Goal: Navigation & Orientation: Find specific page/section

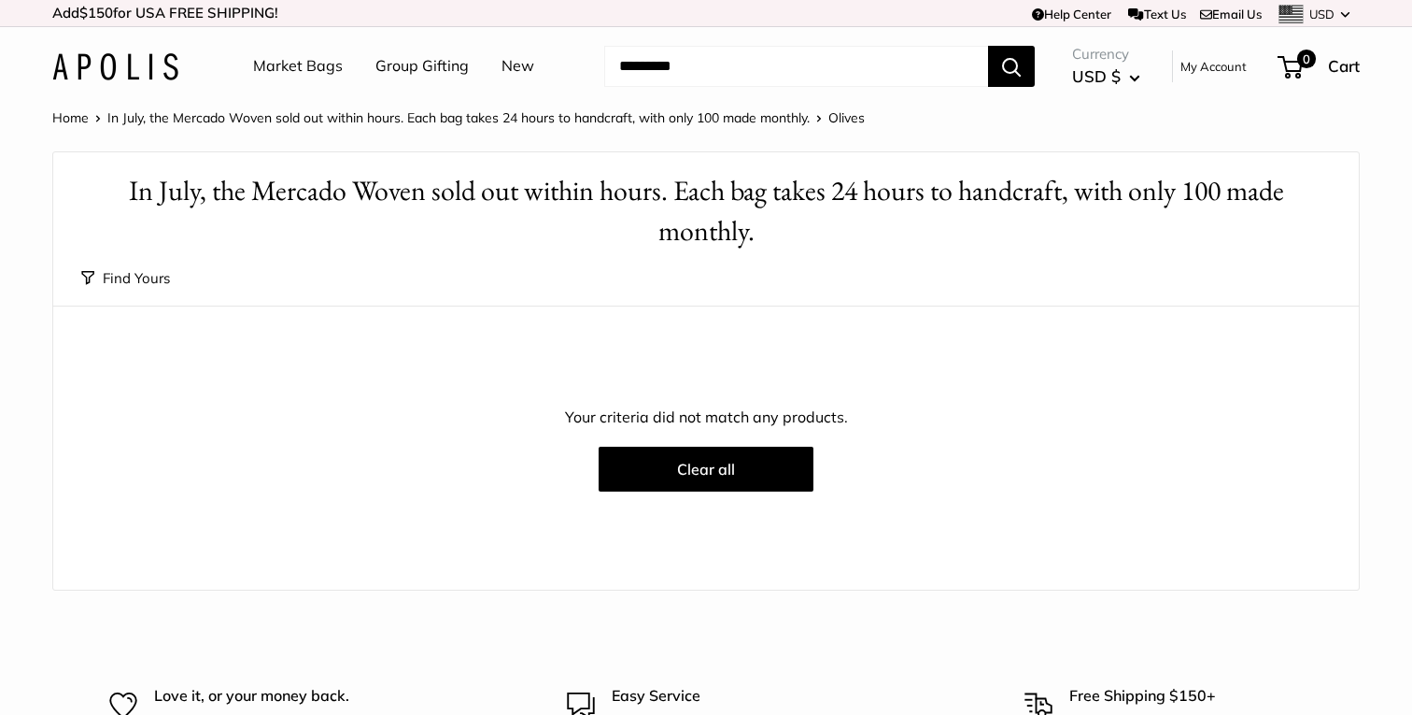
click at [1211, 71] on link "My Account" at bounding box center [1214, 66] width 66 height 22
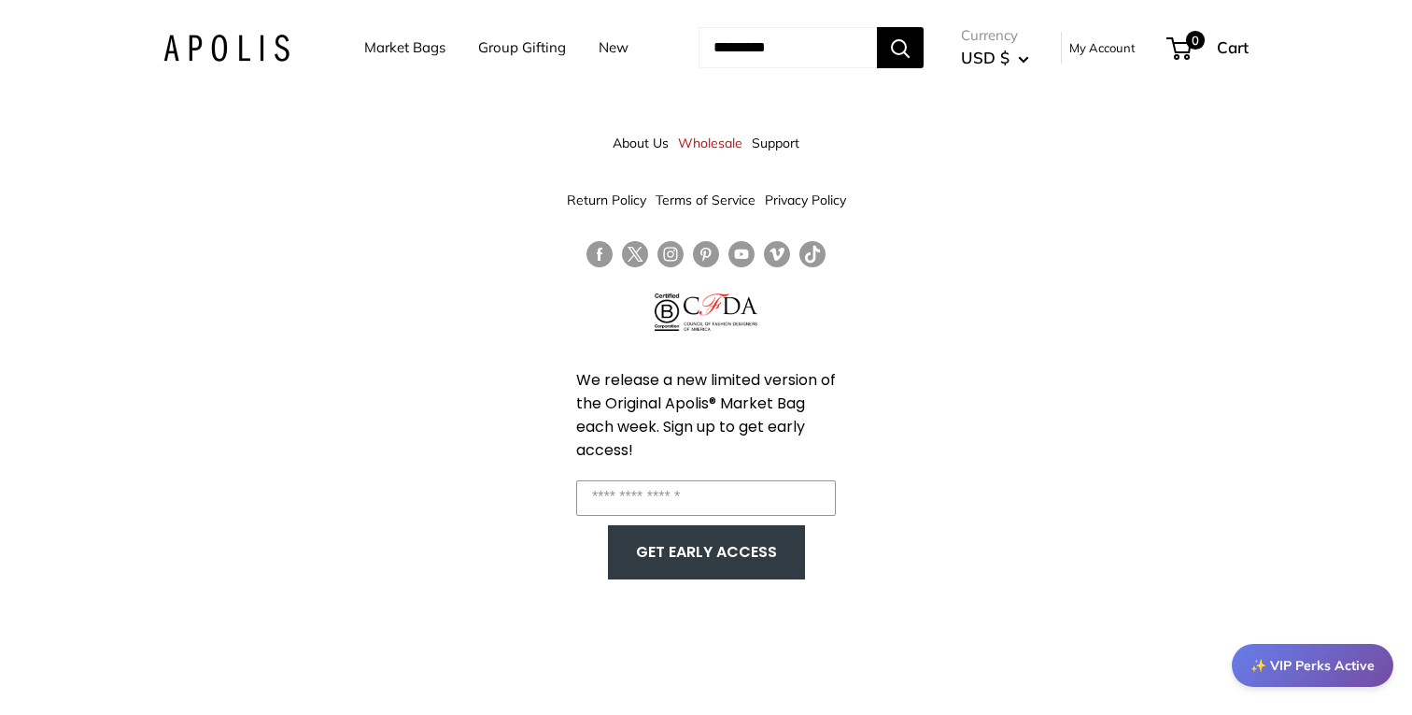
scroll to position [1, 0]
click at [364, 55] on link "Market Bags" at bounding box center [404, 48] width 81 height 26
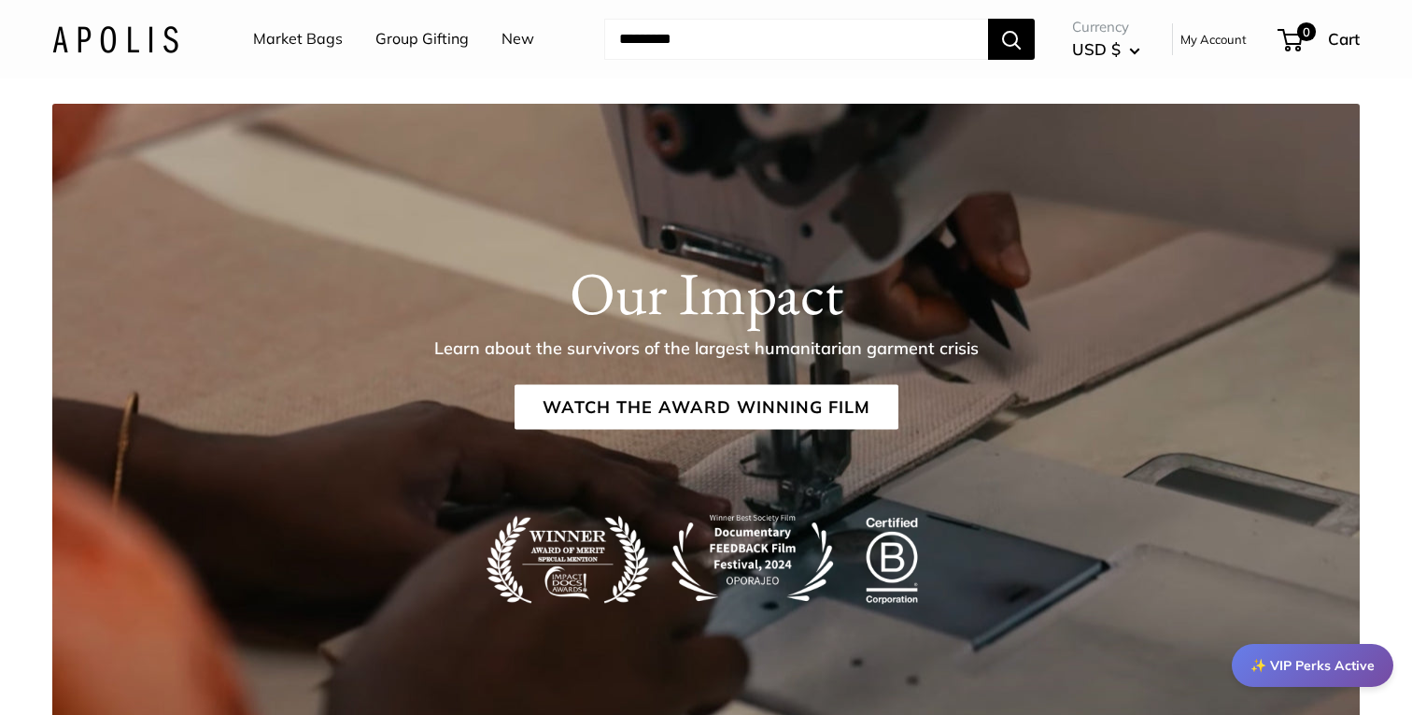
scroll to position [3723, 0]
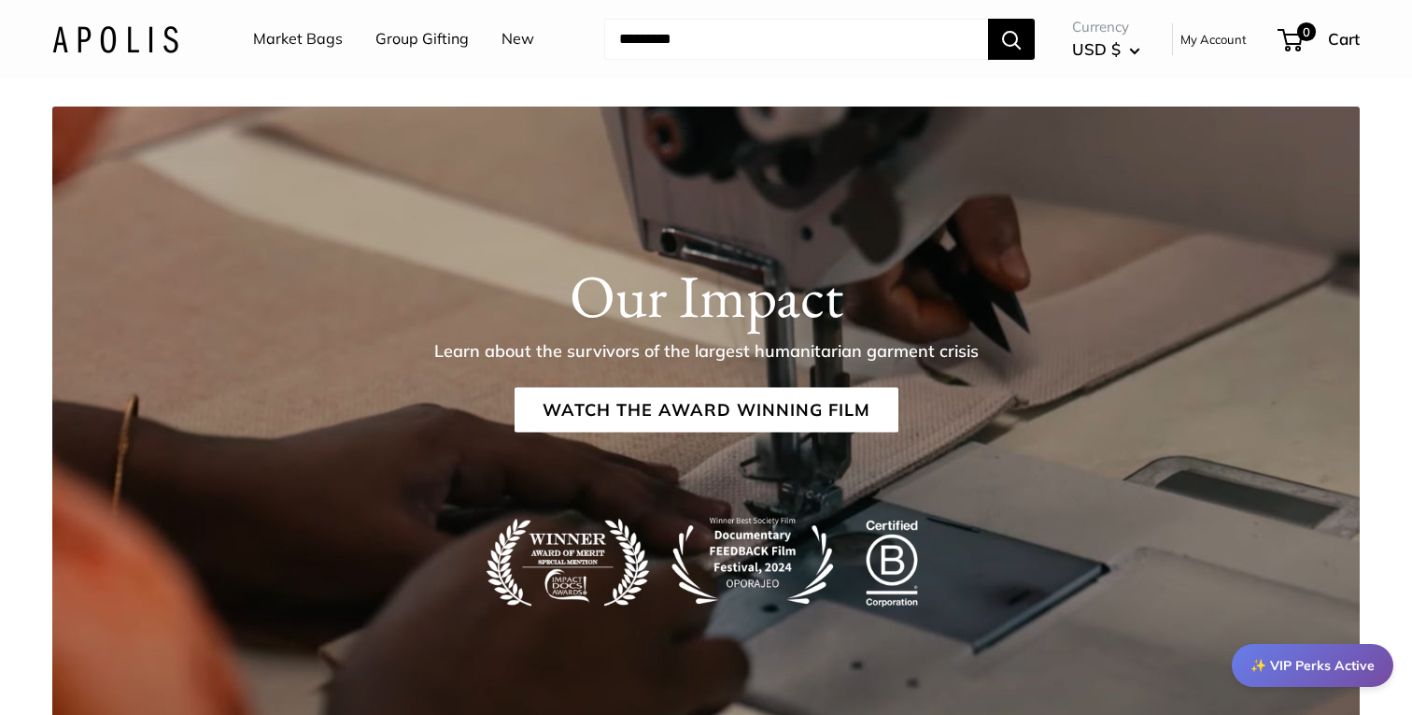
click at [1212, 35] on link "My Account" at bounding box center [1214, 39] width 66 height 22
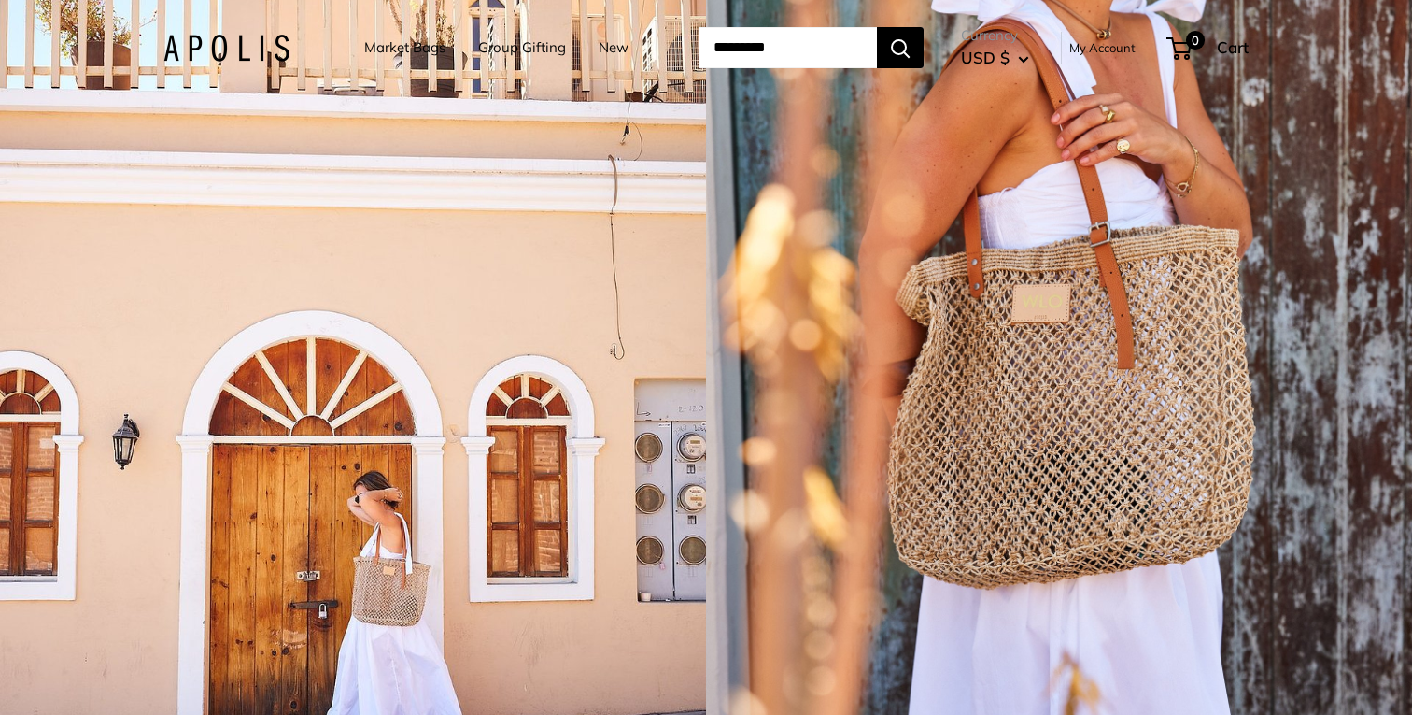
click at [1136, 47] on link "My Account" at bounding box center [1103, 47] width 66 height 22
